Goal: Register for event/course

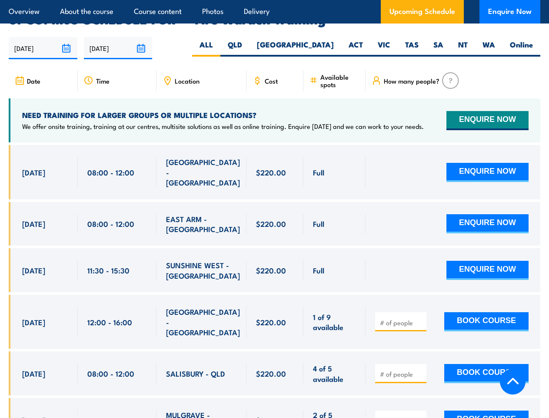
click at [275, 0] on article "Overview About the course Course content Photos Delivery Upcoming Schedule Enqu…" at bounding box center [275, 11] width 532 height 23
click at [43, 37] on input "[DATE]" at bounding box center [43, 48] width 69 height 22
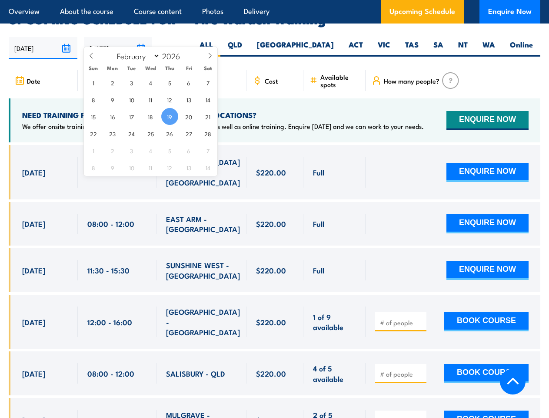
click at [118, 37] on input "[DATE]" at bounding box center [118, 48] width 69 height 22
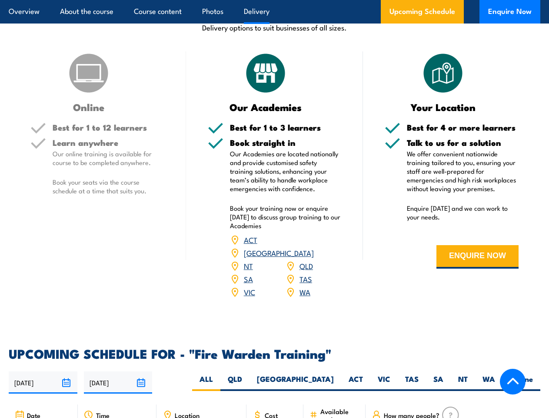
click at [275, 0] on article "Overview About the course Course content Photos Delivery Upcoming Schedule Enqu…" at bounding box center [275, 11] width 532 height 23
click at [43, 371] on input "[DATE]" at bounding box center [43, 382] width 69 height 22
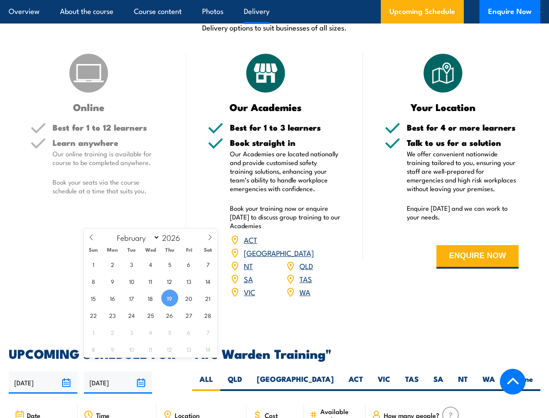
click at [118, 371] on input "[DATE]" at bounding box center [118, 382] width 69 height 22
